Goal: Task Accomplishment & Management: Manage account settings

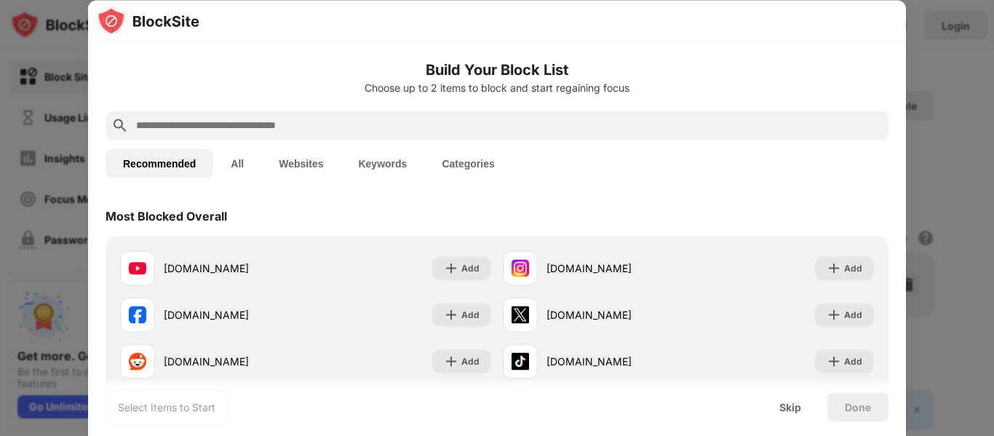
click at [682, 174] on div "Recommended All Websites Keywords Categories" at bounding box center [497, 163] width 783 height 47
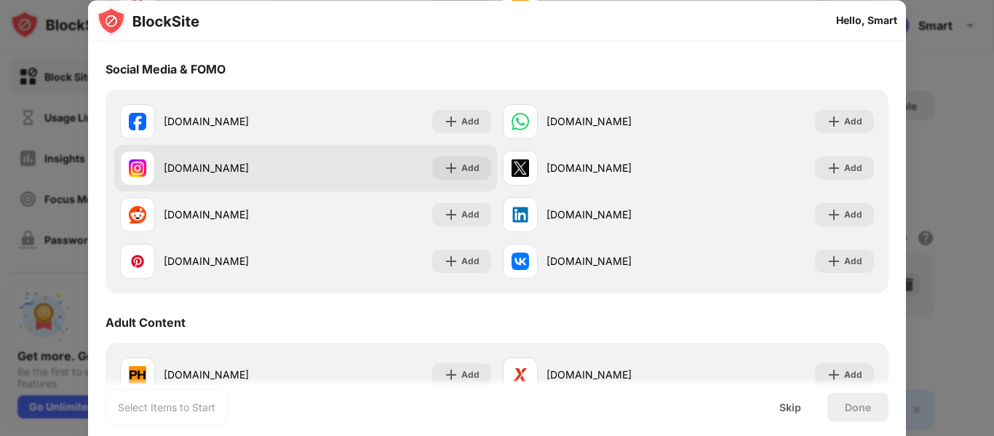
scroll to position [364, 0]
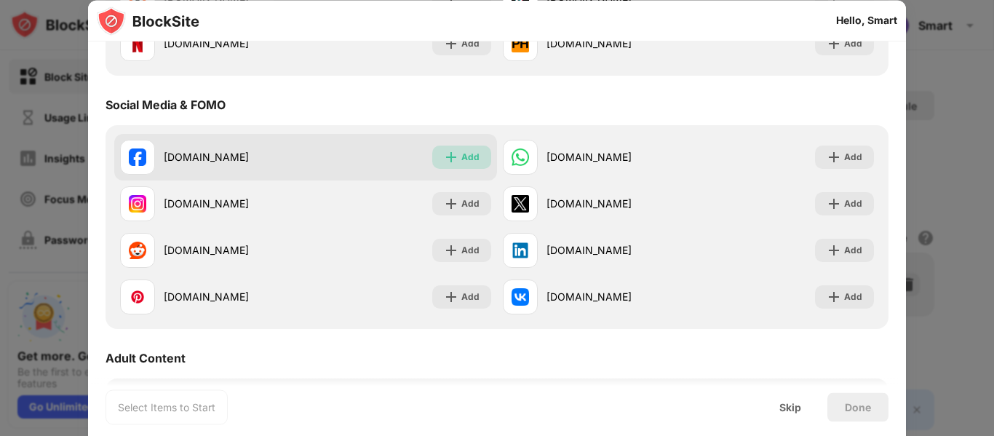
click at [462, 163] on div "Add" at bounding box center [471, 157] width 18 height 15
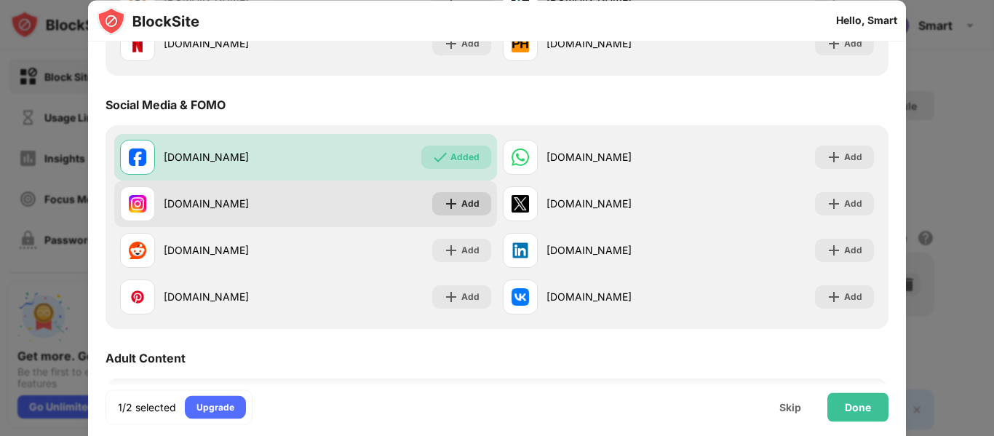
click at [462, 197] on div "Add" at bounding box center [471, 204] width 18 height 15
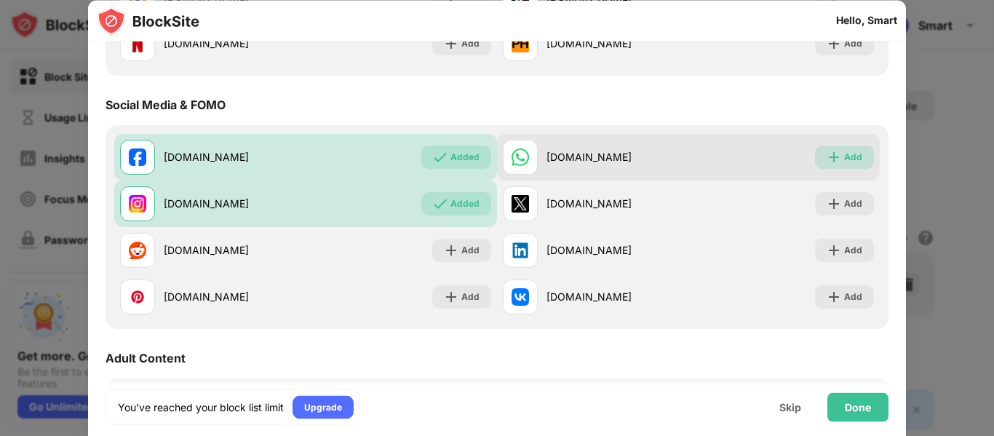
click at [844, 162] on div "Add" at bounding box center [853, 157] width 18 height 15
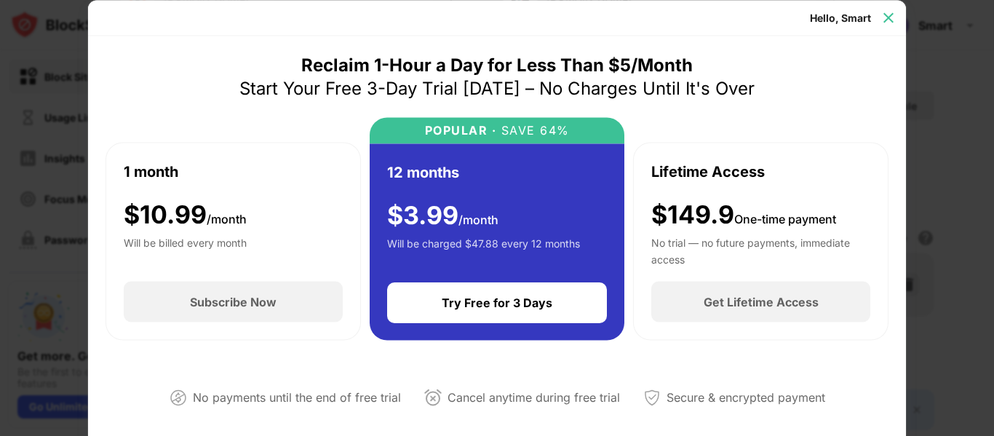
click at [882, 27] on div at bounding box center [888, 17] width 23 height 23
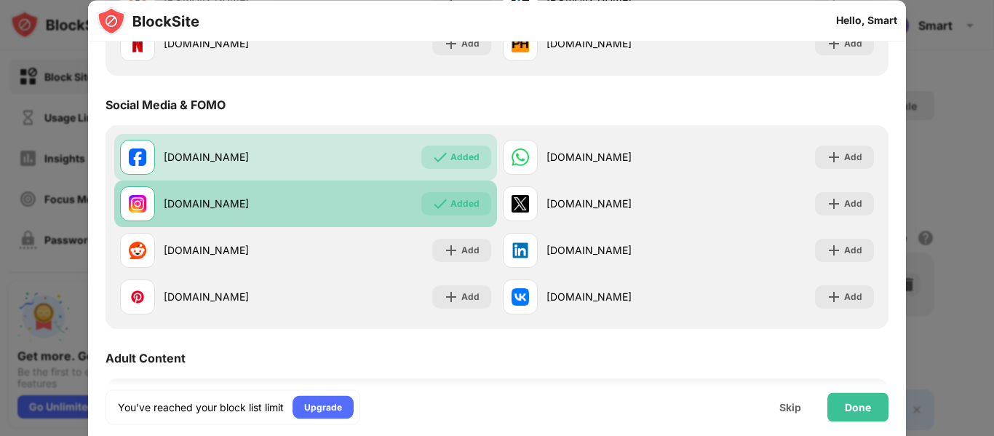
click at [461, 197] on div "Added" at bounding box center [465, 204] width 29 height 15
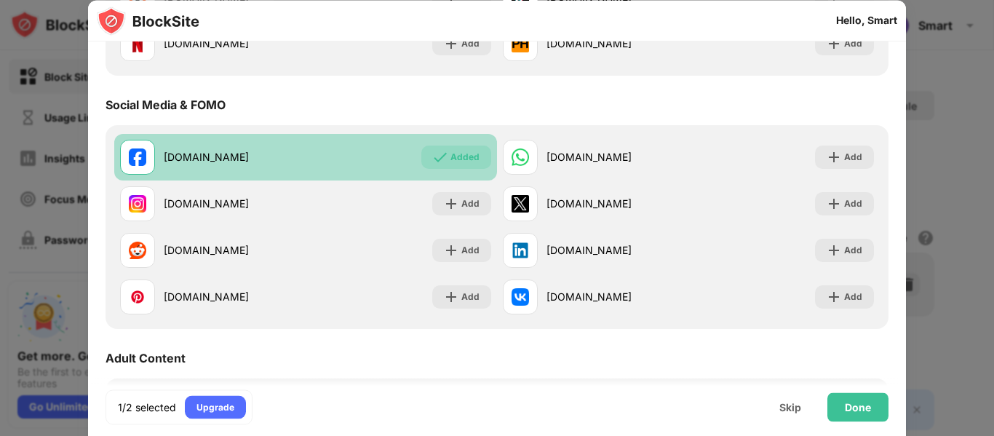
click at [467, 151] on div "Added" at bounding box center [465, 157] width 29 height 15
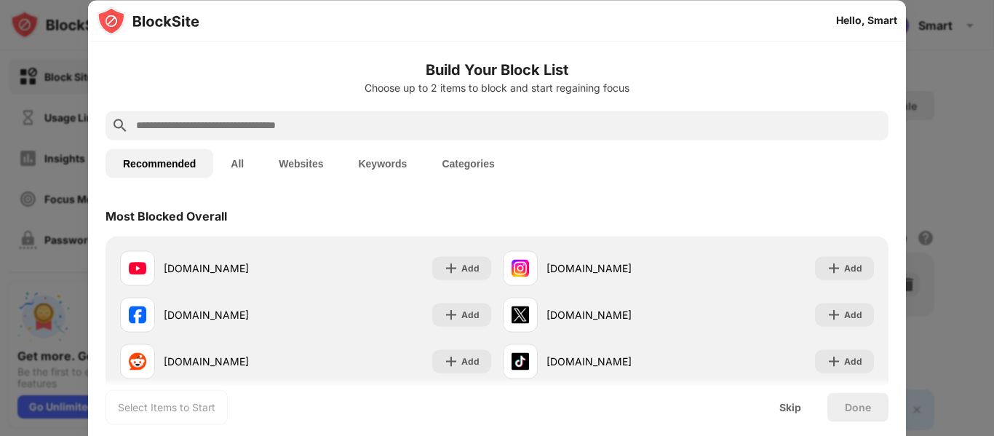
click at [354, 127] on input "text" at bounding box center [509, 124] width 748 height 17
paste input "**********"
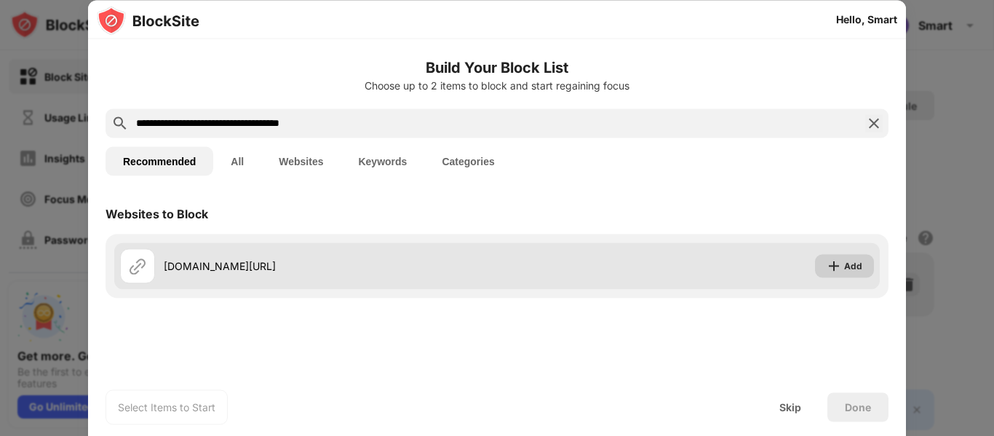
type input "**********"
click at [842, 270] on img at bounding box center [834, 265] width 15 height 15
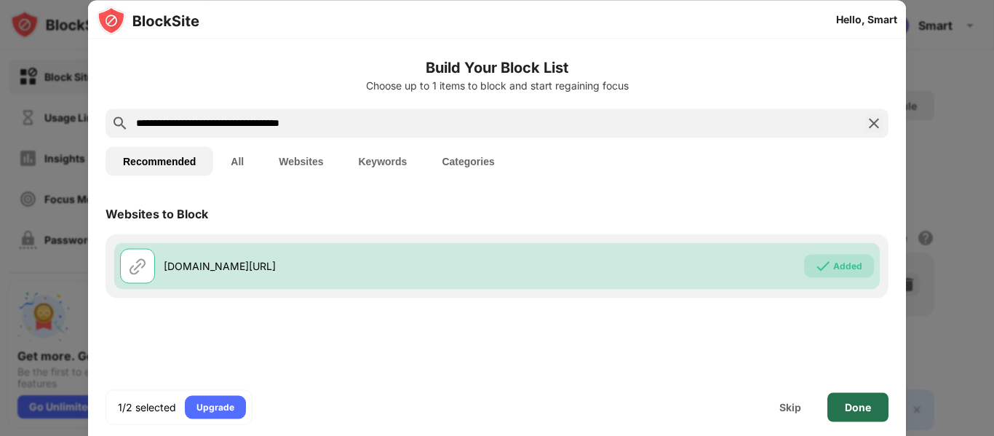
click at [860, 403] on div "Done" at bounding box center [858, 407] width 26 height 12
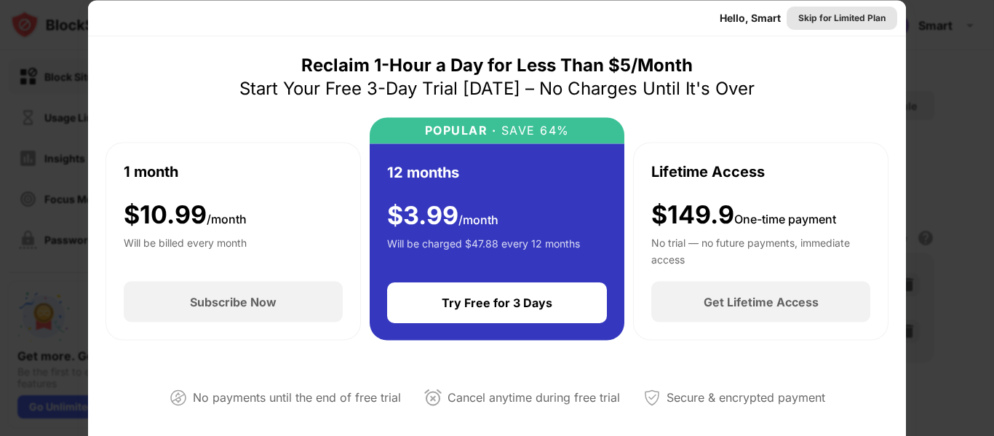
click at [843, 14] on div "Skip for Limited Plan" at bounding box center [842, 17] width 87 height 15
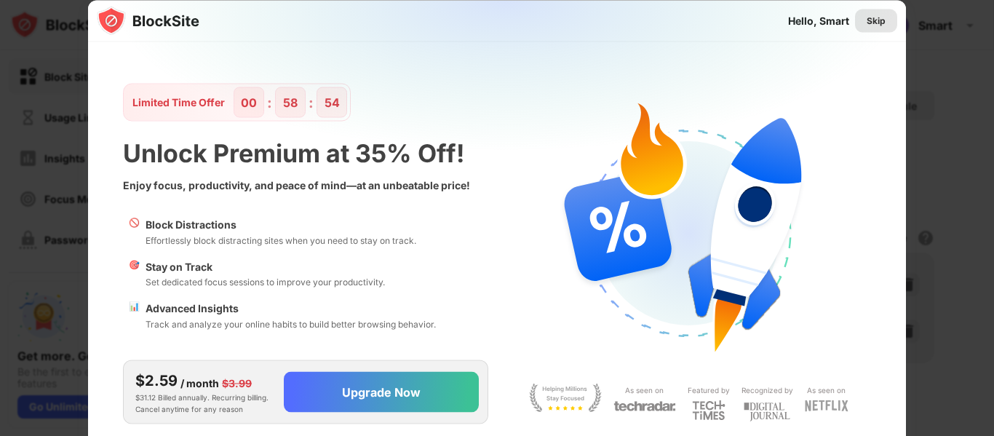
click at [876, 20] on div "Skip" at bounding box center [876, 20] width 19 height 15
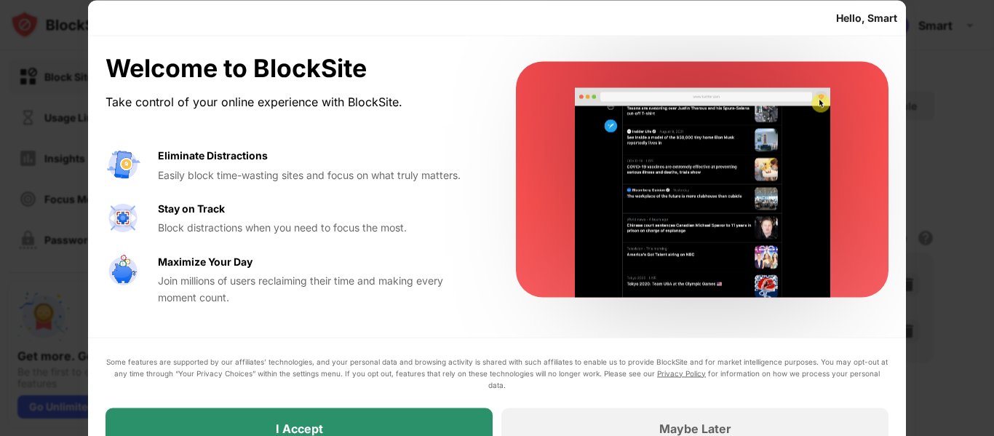
click at [425, 424] on div "I Accept" at bounding box center [299, 428] width 387 height 41
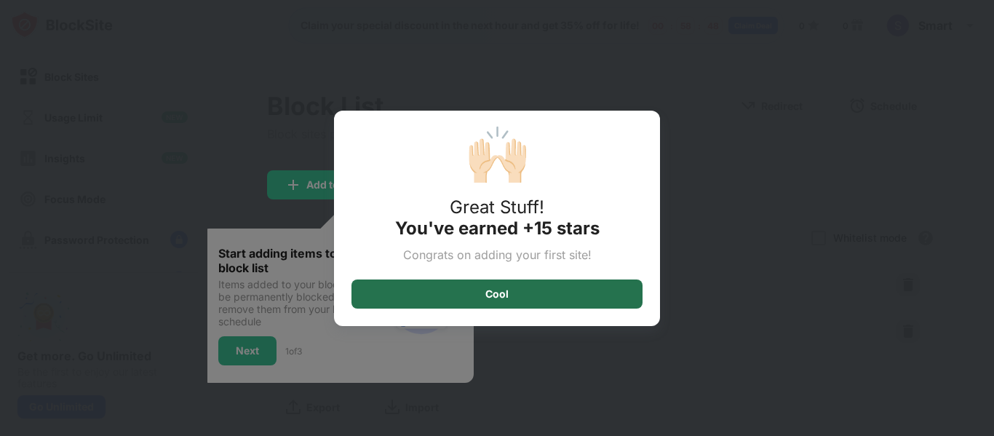
click at [492, 291] on div "Cool" at bounding box center [497, 294] width 23 height 12
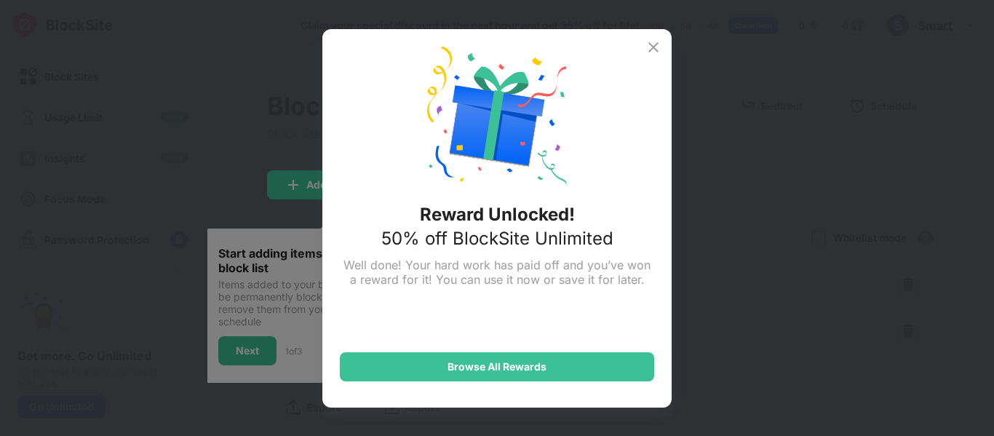
click at [668, 44] on div "Reward Unlocked! 50% off BlockSite Unlimited Well done! Your hard work has paid…" at bounding box center [496, 218] width 349 height 379
click at [643, 48] on div "Reward Unlocked! 50% off BlockSite Unlimited Well done! Your hard work has paid…" at bounding box center [496, 218] width 349 height 379
click at [655, 45] on img at bounding box center [653, 47] width 17 height 17
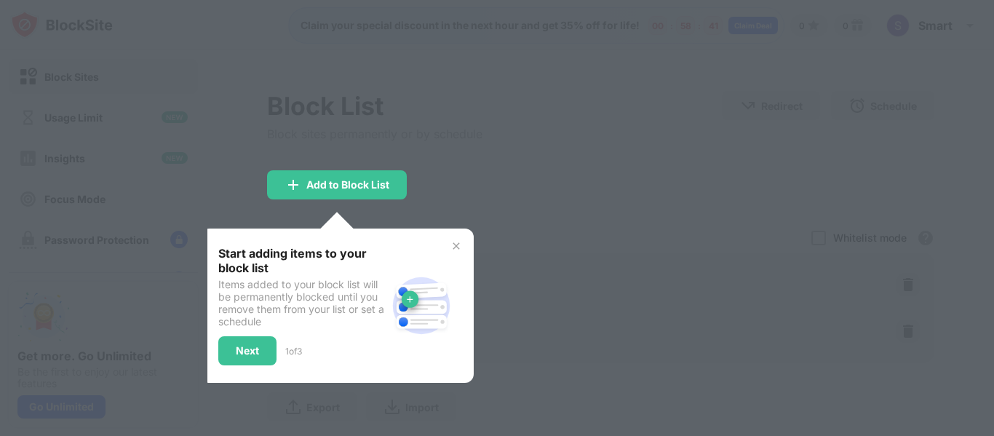
click at [457, 249] on img at bounding box center [457, 246] width 12 height 12
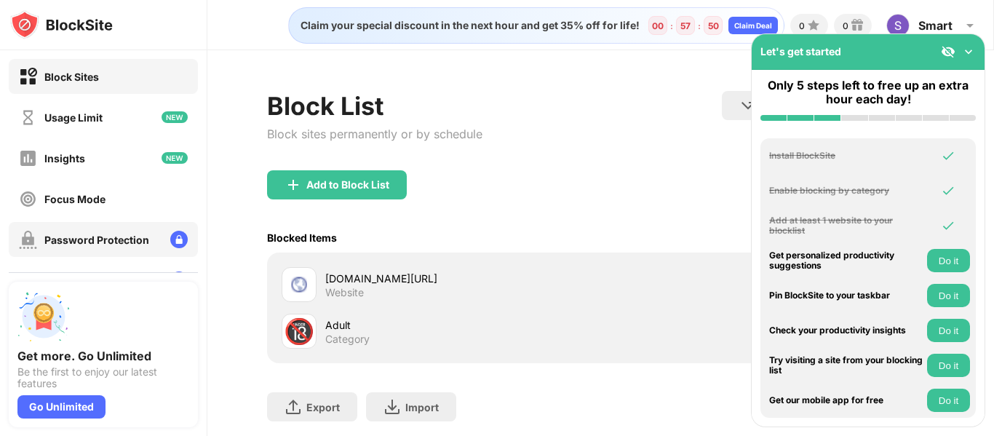
click at [149, 242] on div "Password Protection" at bounding box center [103, 239] width 189 height 35
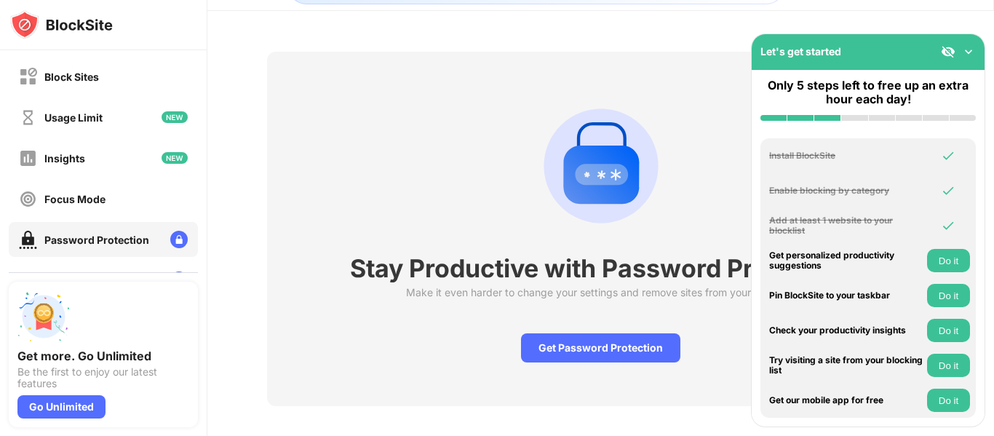
scroll to position [61, 0]
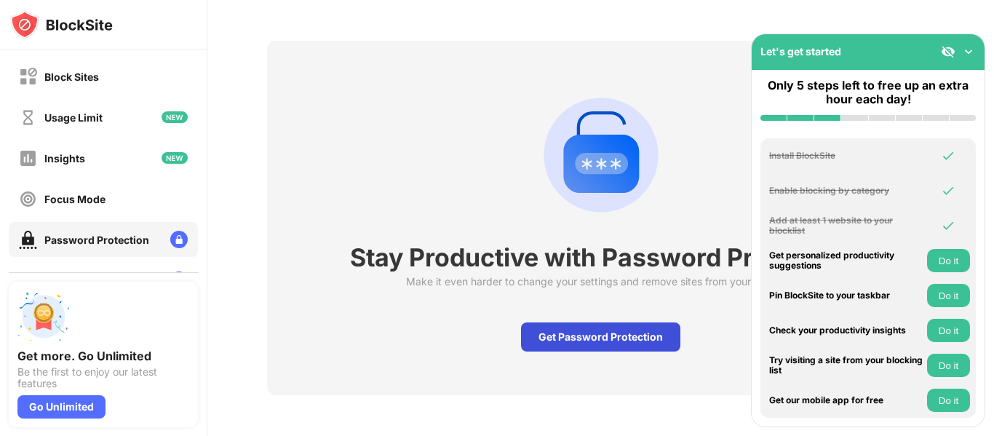
click at [618, 325] on div "Get Password Protection" at bounding box center [600, 336] width 159 height 29
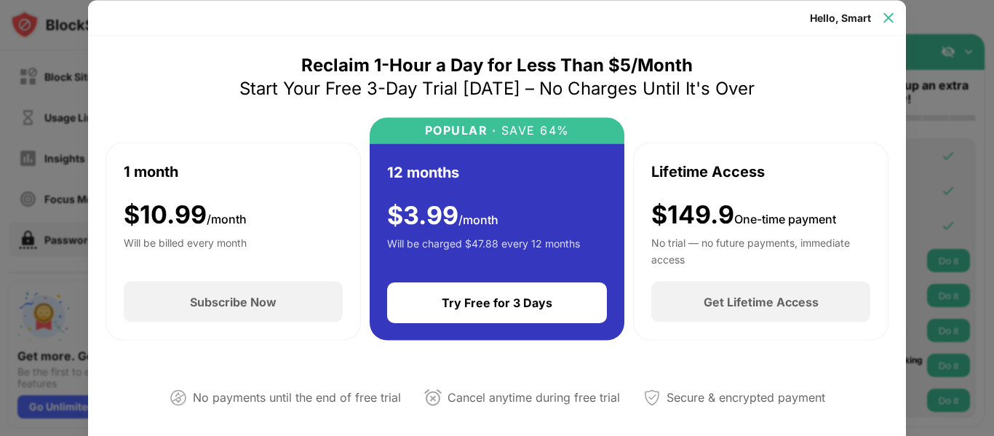
click at [885, 12] on img at bounding box center [889, 17] width 15 height 15
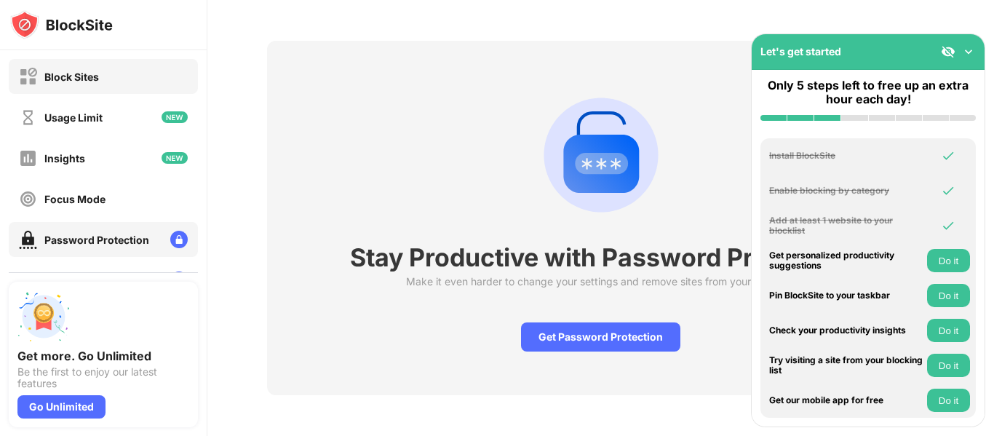
click at [134, 78] on div "Block Sites" at bounding box center [103, 76] width 189 height 35
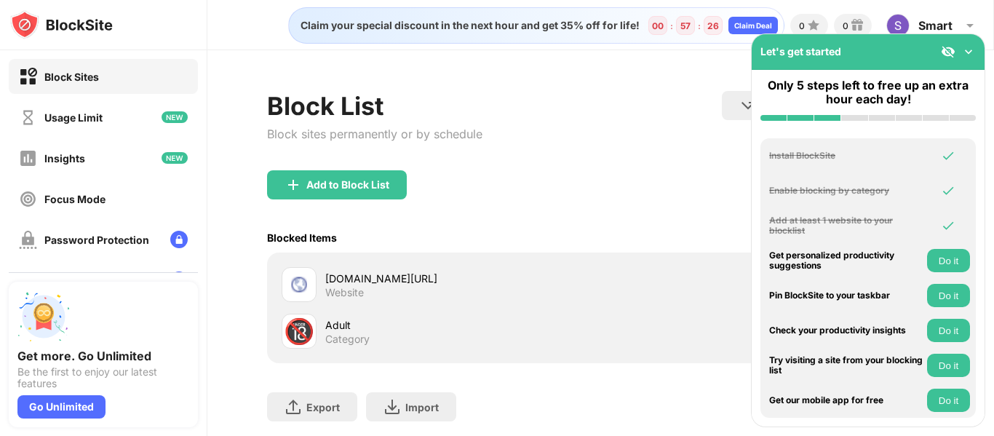
click at [970, 53] on img at bounding box center [969, 51] width 15 height 15
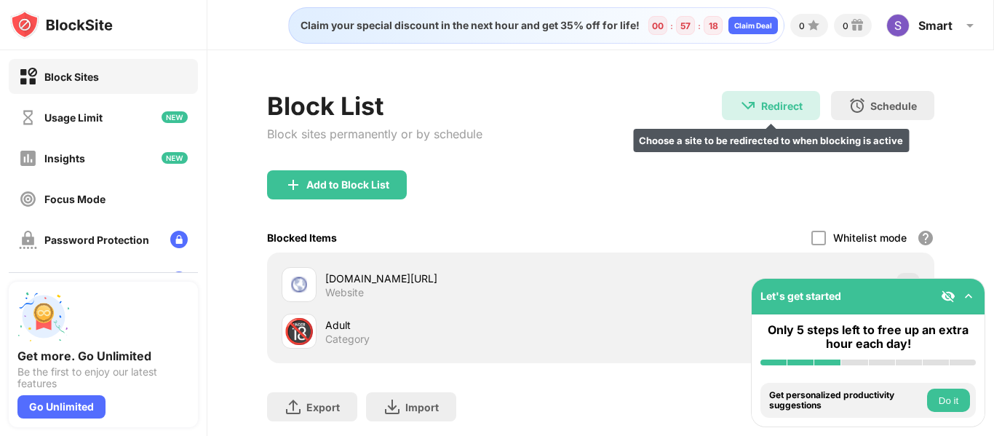
click at [775, 107] on div "Redirect" at bounding box center [781, 106] width 41 height 12
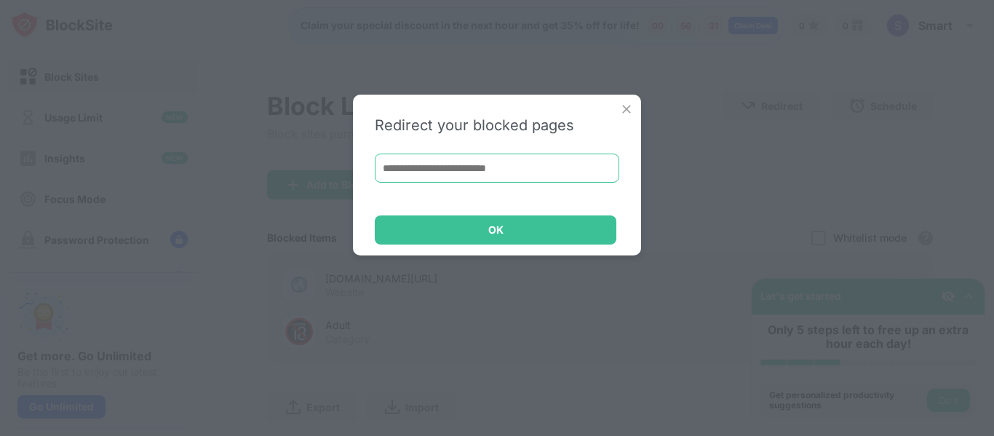
click at [478, 157] on input at bounding box center [497, 168] width 245 height 29
paste input "**********"
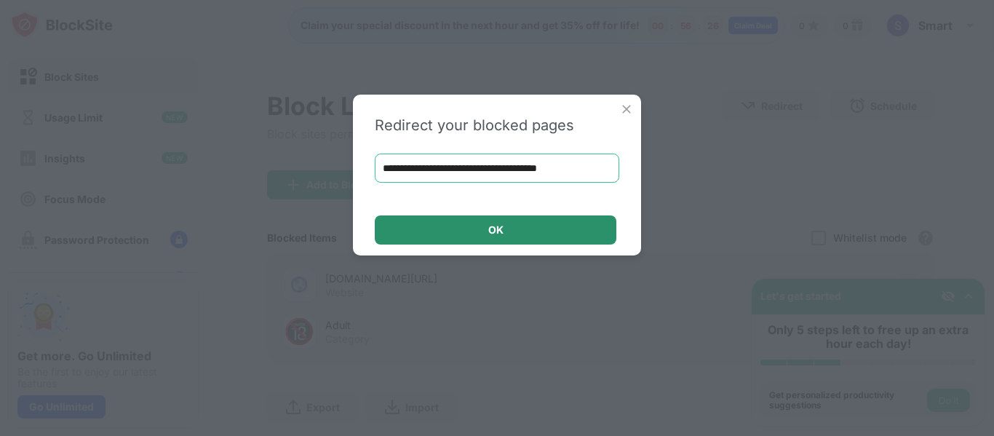
type input "**********"
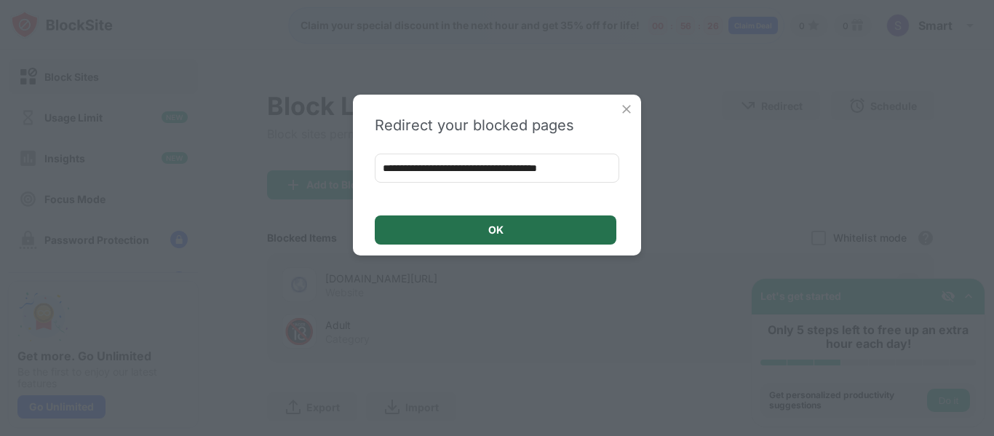
click at [446, 224] on div "OK" at bounding box center [496, 229] width 242 height 29
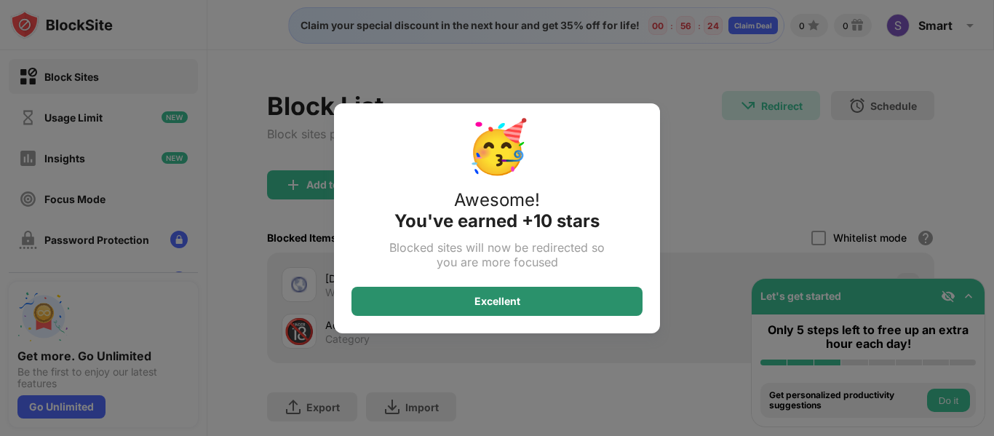
click at [531, 296] on div "Excellent" at bounding box center [497, 301] width 291 height 29
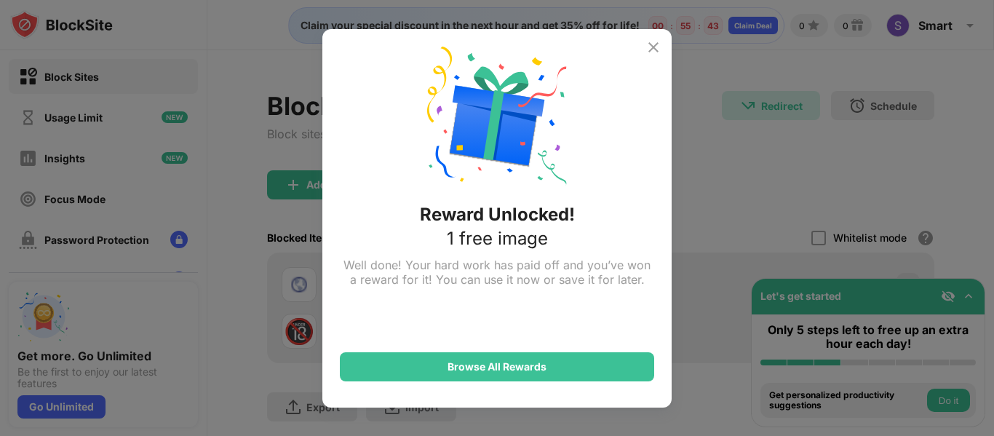
click at [646, 50] on img at bounding box center [653, 47] width 17 height 17
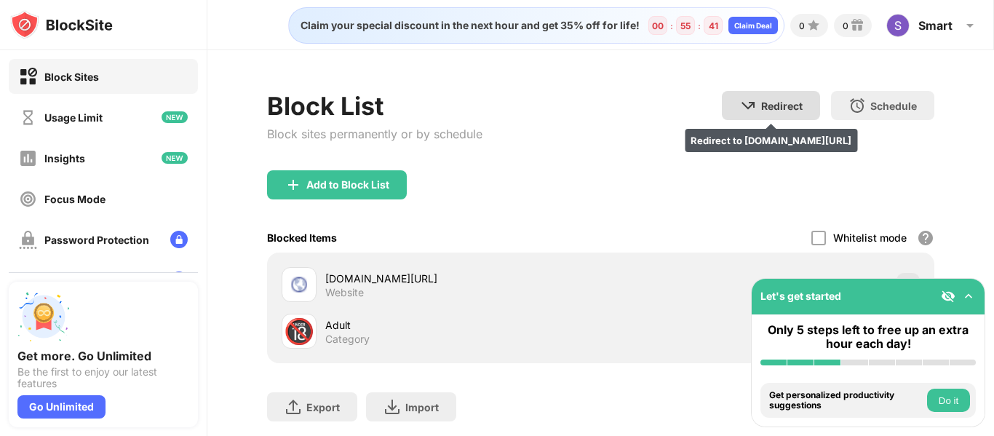
click at [744, 108] on img at bounding box center [748, 105] width 17 height 17
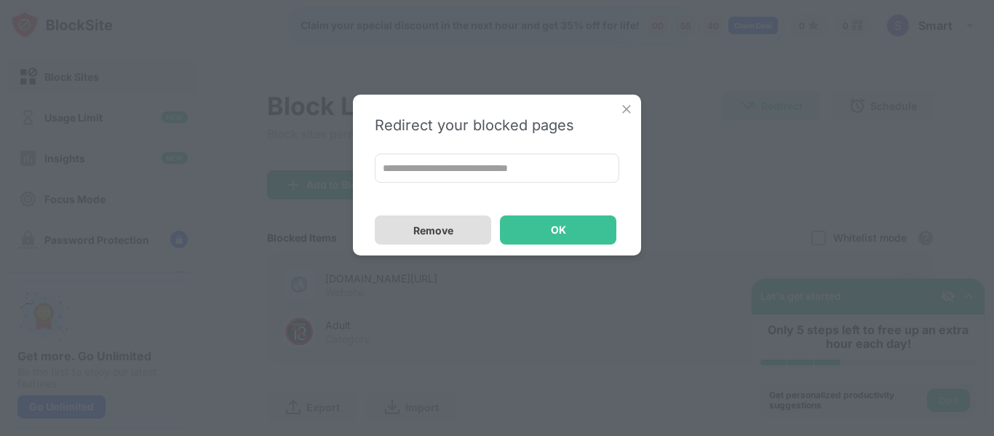
click at [470, 221] on div "Remove" at bounding box center [433, 229] width 116 height 29
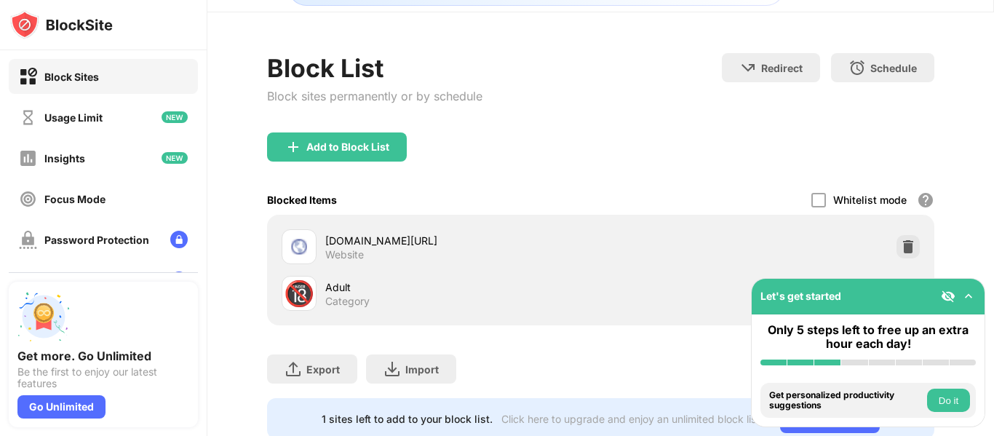
scroll to position [73, 0]
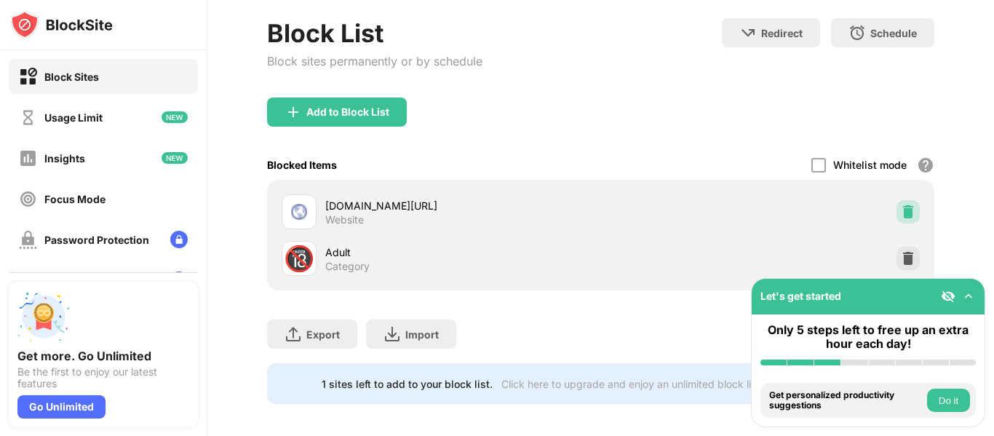
click at [903, 210] on img at bounding box center [908, 212] width 15 height 15
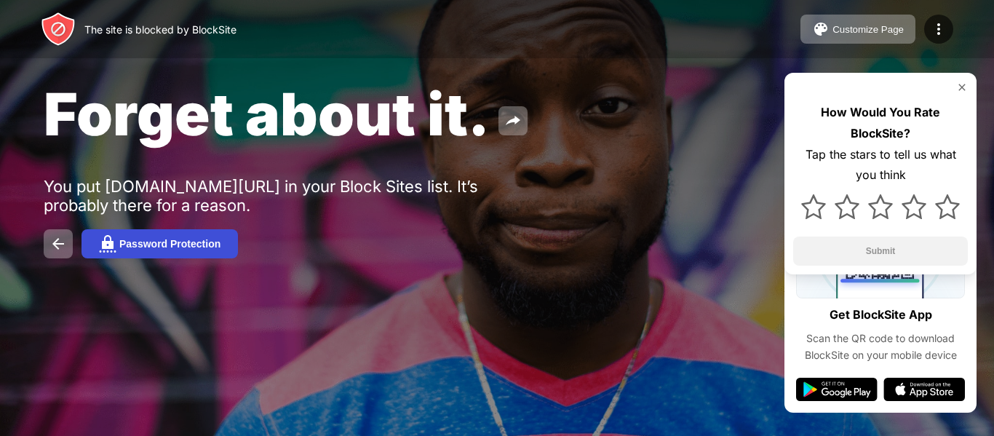
click at [203, 249] on div "Password Protection" at bounding box center [169, 244] width 101 height 12
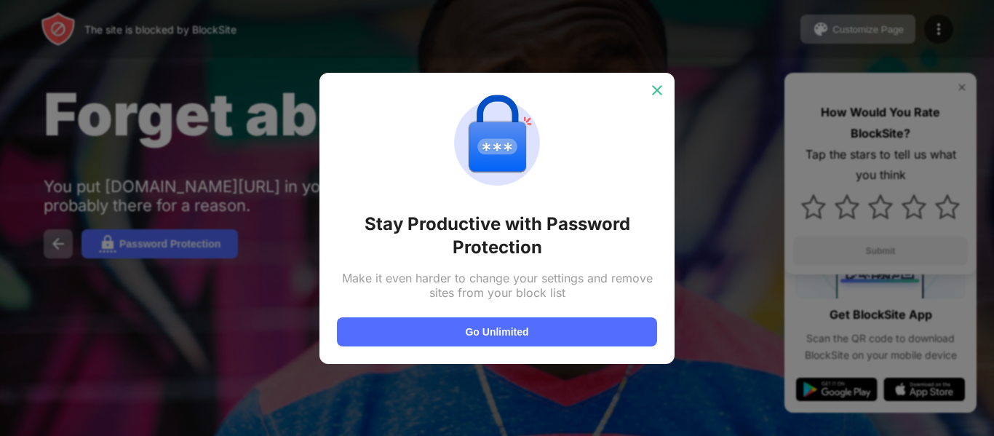
click at [661, 86] on img at bounding box center [657, 90] width 15 height 15
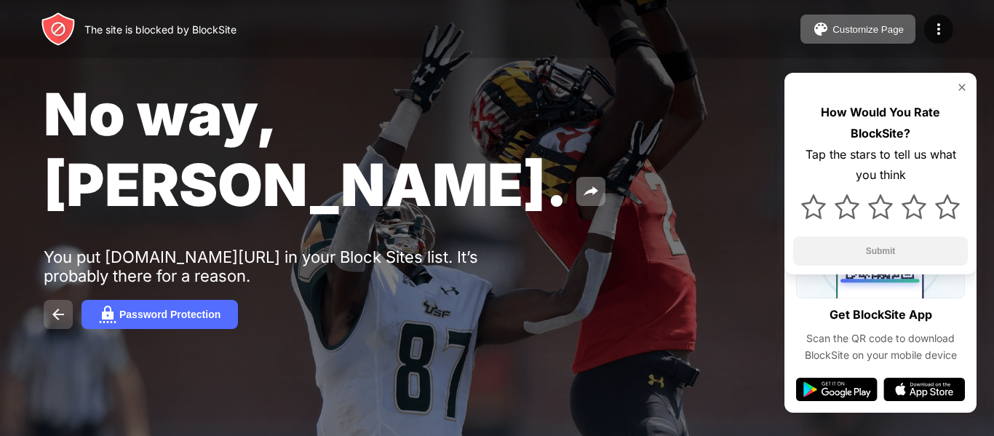
click at [53, 306] on img at bounding box center [58, 314] width 17 height 17
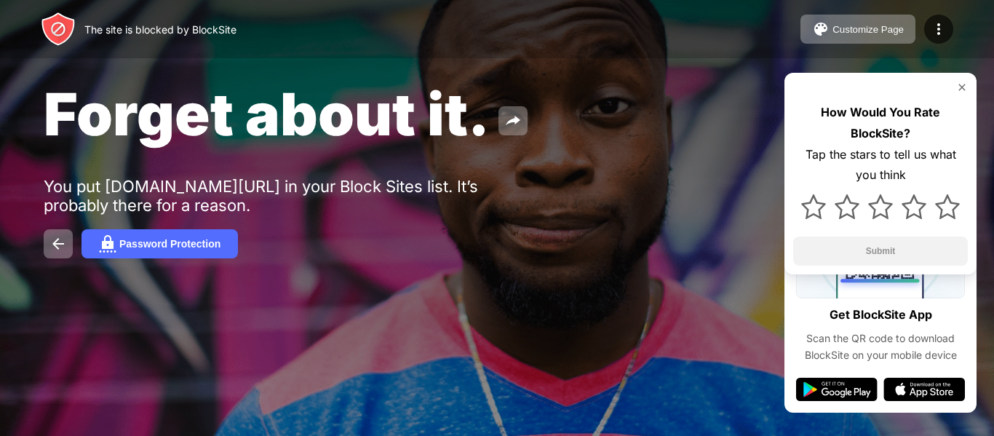
click at [40, 248] on div "Forget about it. You put socrates.nexrepapps.com/UI/view in your Block Sites li…" at bounding box center [497, 168] width 994 height 337
